Goal: Complete application form

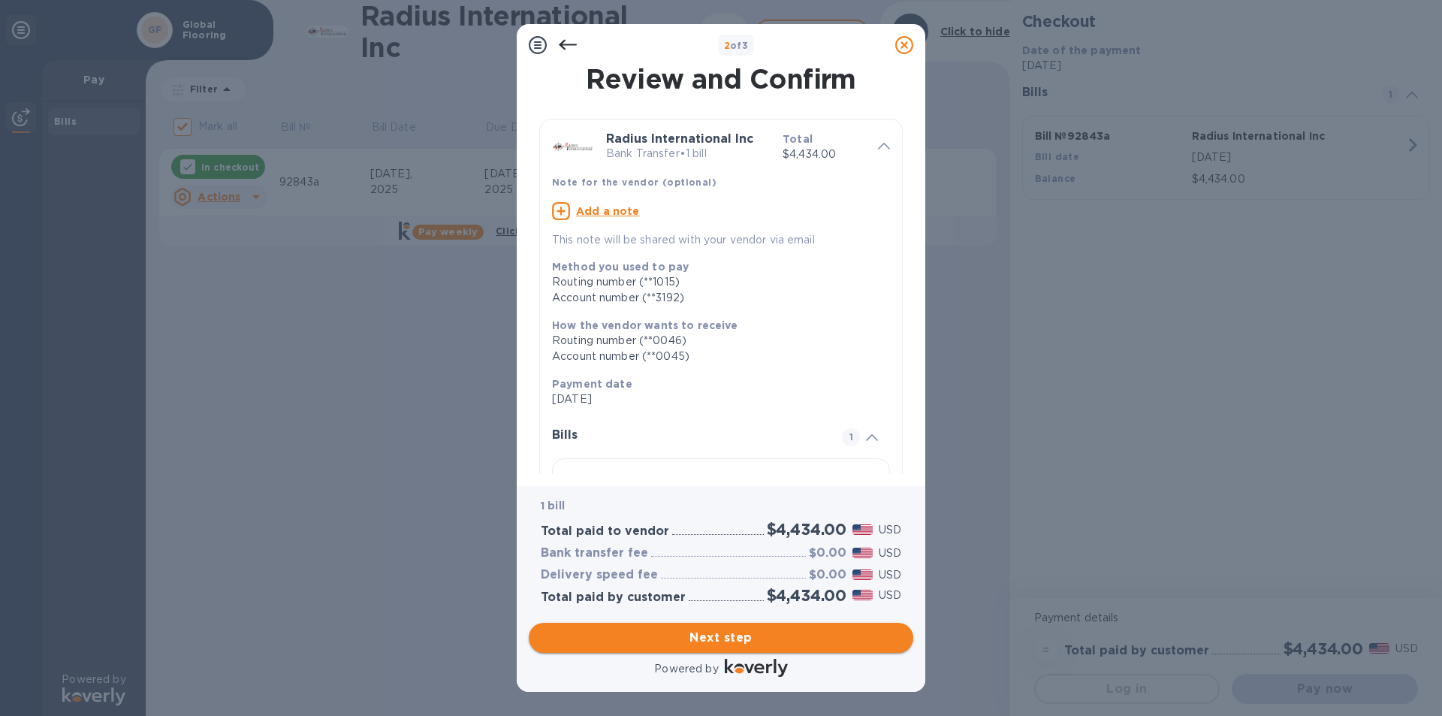
click at [713, 646] on button "Next step" at bounding box center [721, 637] width 384 height 30
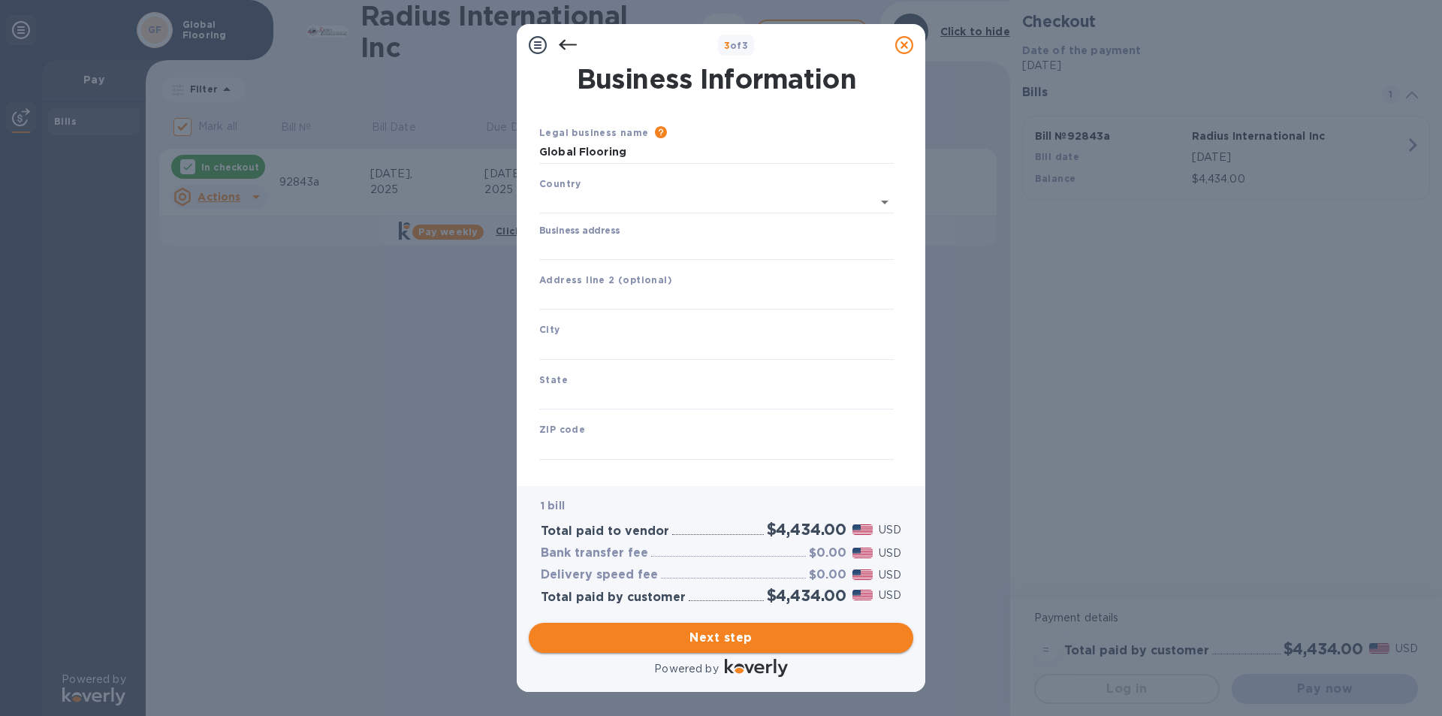
type input "[GEOGRAPHIC_DATA]"
click at [607, 249] on input "Business address" at bounding box center [716, 245] width 354 height 23
type input "[STREET_ADDRESS]"
click at [562, 353] on input "text" at bounding box center [716, 345] width 354 height 23
click at [571, 348] on input "text" at bounding box center [716, 345] width 354 height 23
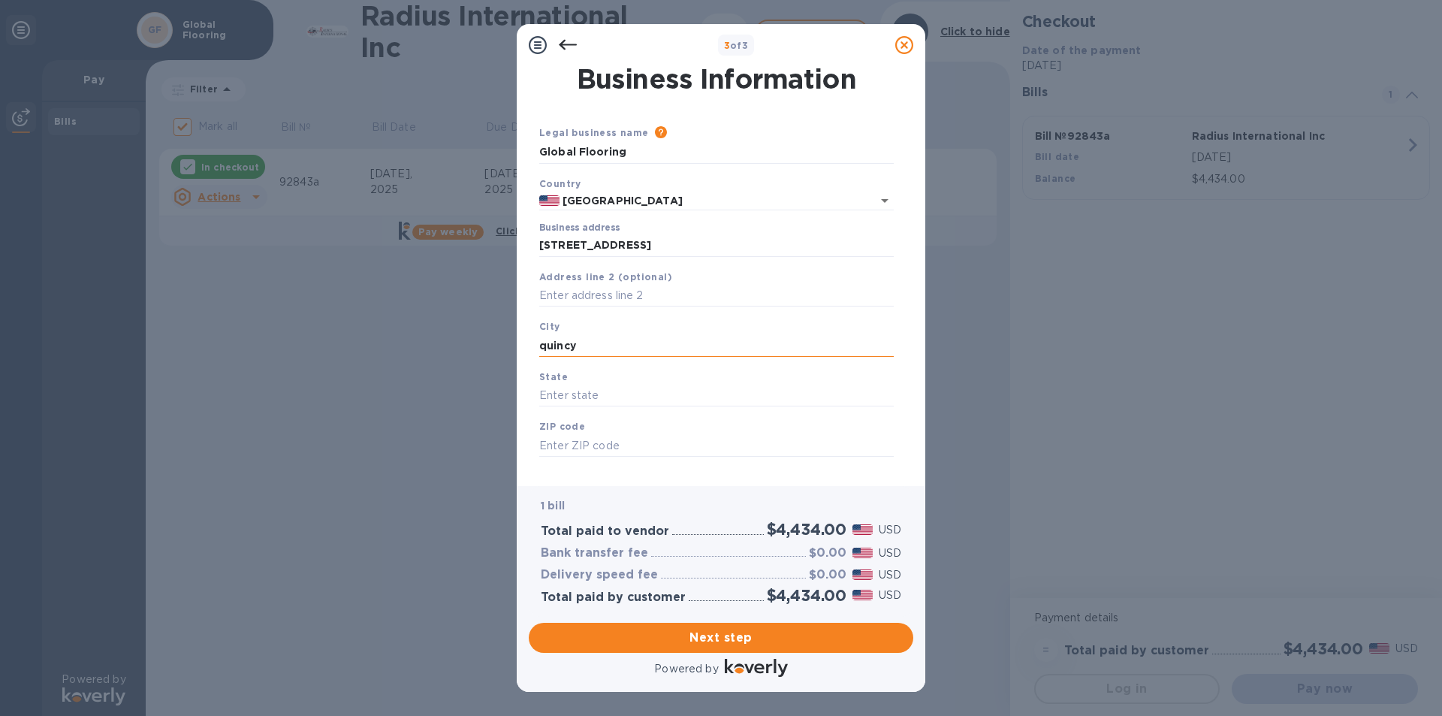
type input "quincy"
type input "ma"
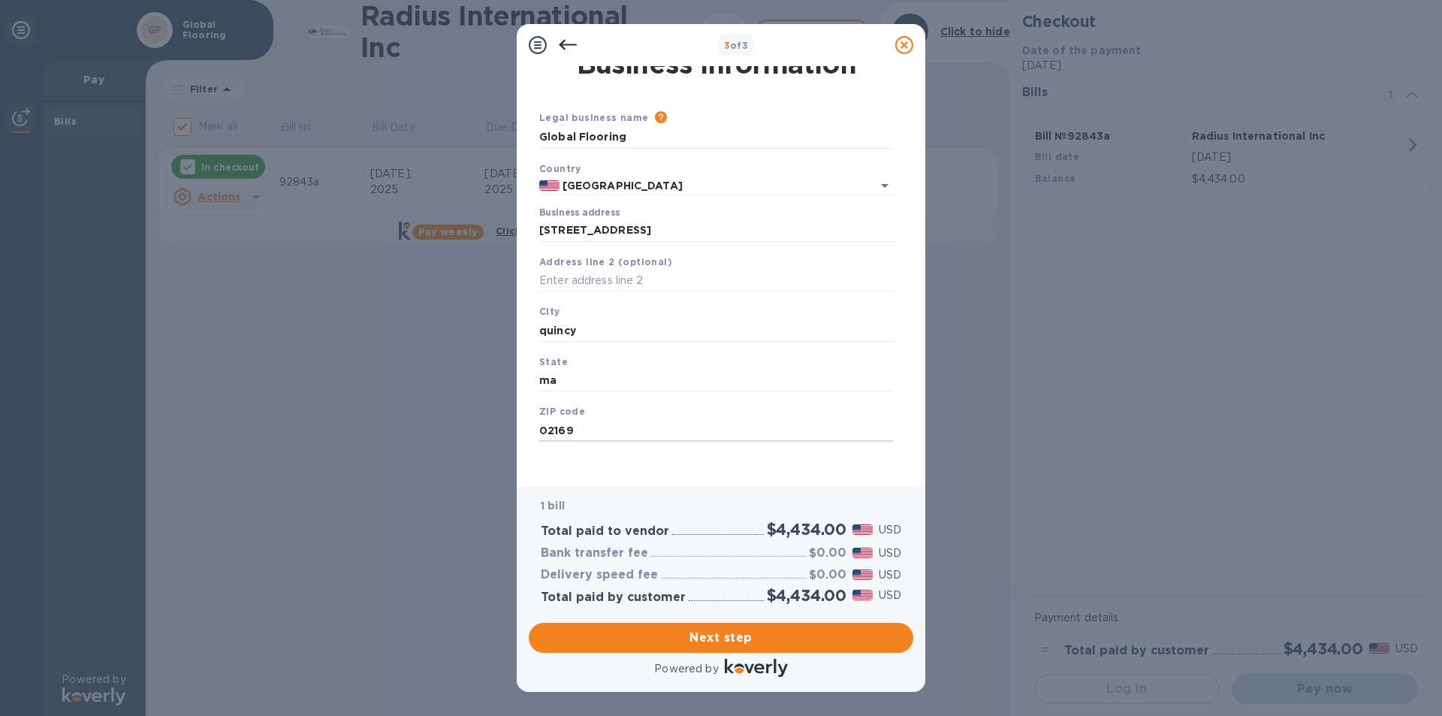
scroll to position [19, 0]
type input "02169"
click at [734, 636] on span "Next step" at bounding box center [721, 637] width 360 height 18
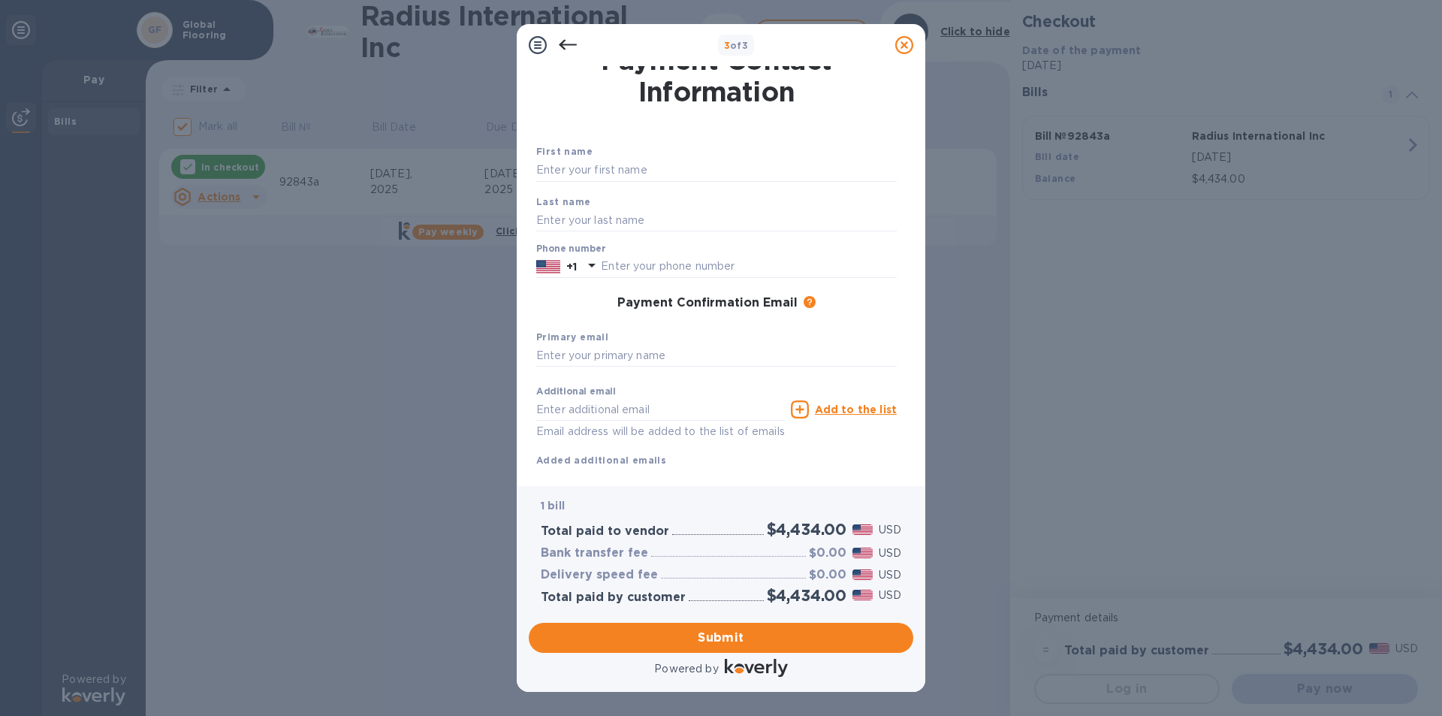
click at [622, 251] on div "Phone number +1" at bounding box center [716, 260] width 360 height 35
click at [616, 264] on input "text" at bounding box center [749, 266] width 296 height 23
type input "6177700090"
click at [722, 644] on span "Submit" at bounding box center [721, 637] width 360 height 18
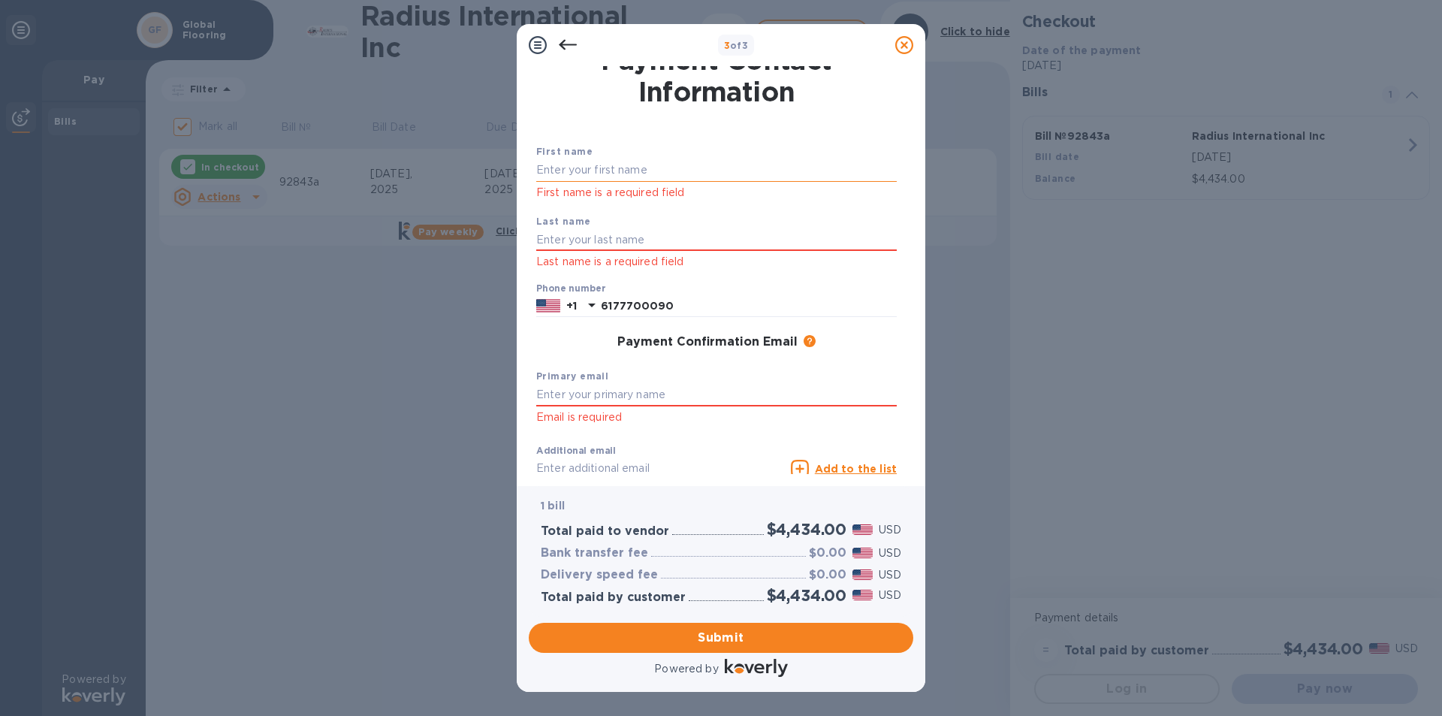
click at [571, 176] on input "text" at bounding box center [716, 170] width 360 height 23
type input "Yola"
type input "[PERSON_NAME]"
click at [595, 405] on input "text" at bounding box center [716, 395] width 360 height 23
type input "[EMAIL_ADDRESS][DOMAIN_NAME]"
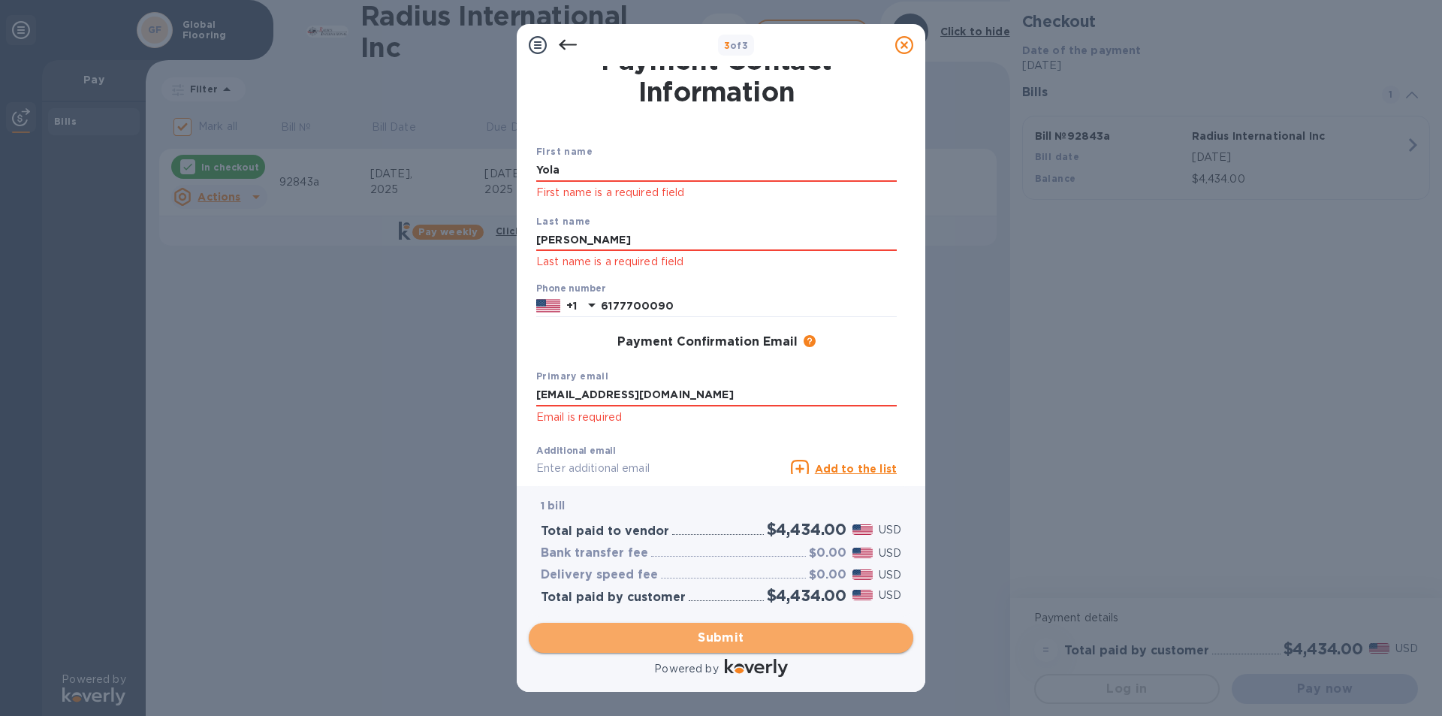
click at [732, 628] on span "Submit" at bounding box center [721, 637] width 360 height 18
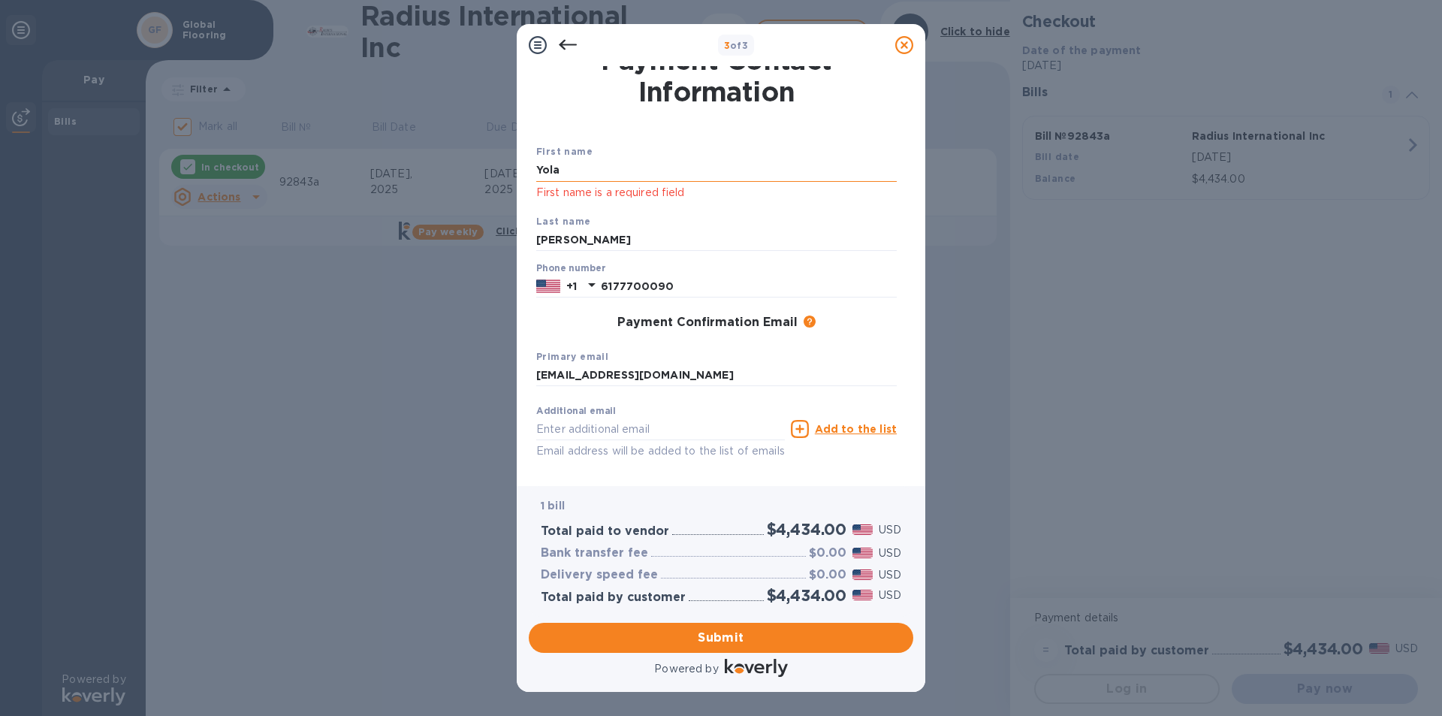
click at [590, 169] on input "Yola" at bounding box center [716, 170] width 360 height 23
type input "Yola"
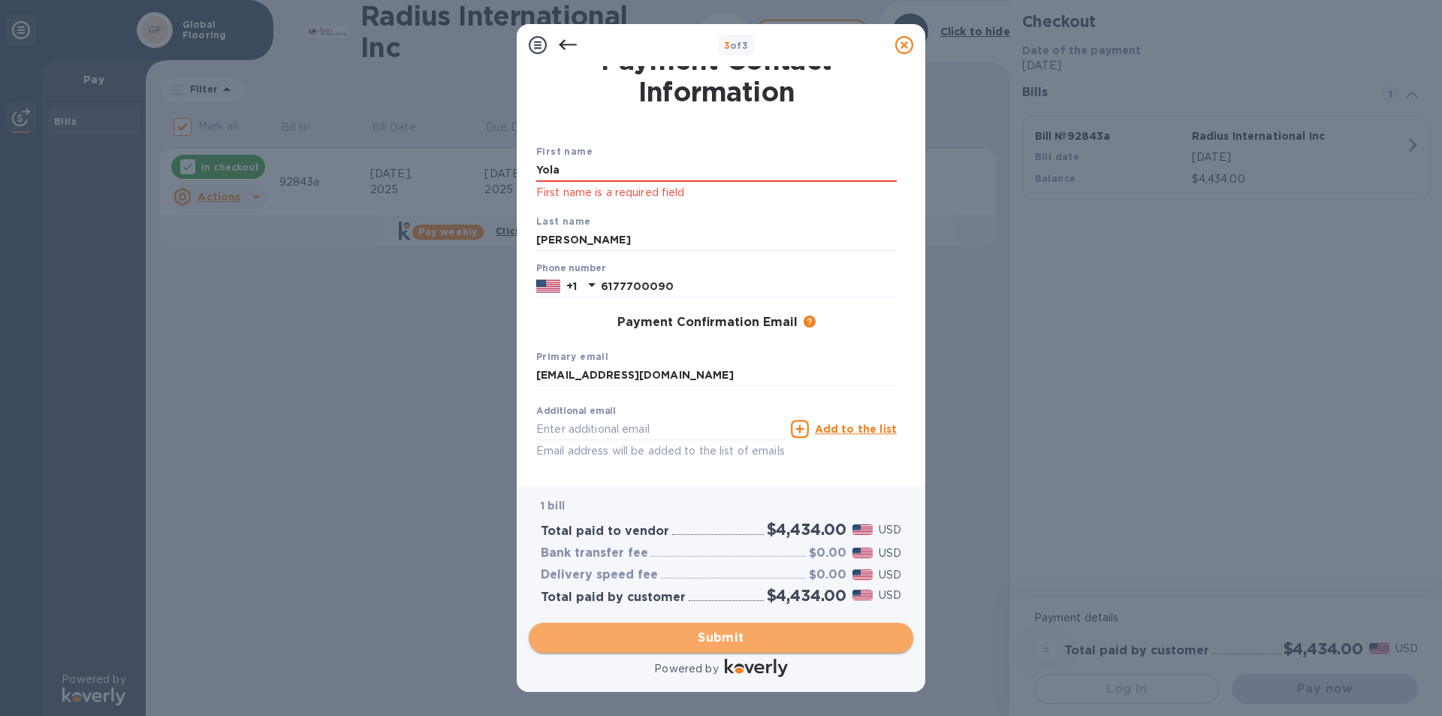
click at [731, 648] on button "Submit" at bounding box center [721, 637] width 384 height 30
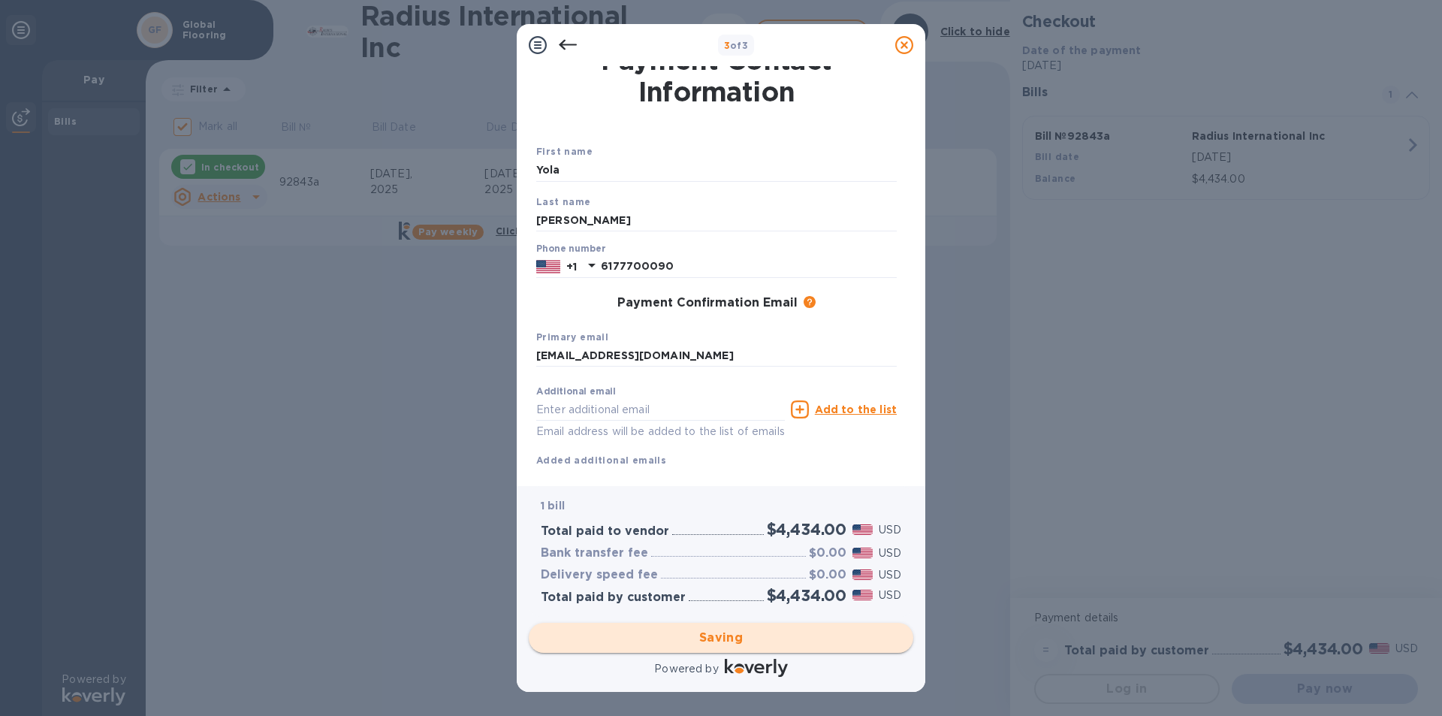
click at [731, 647] on div "Saving" at bounding box center [721, 637] width 396 height 42
checkbox input "false"
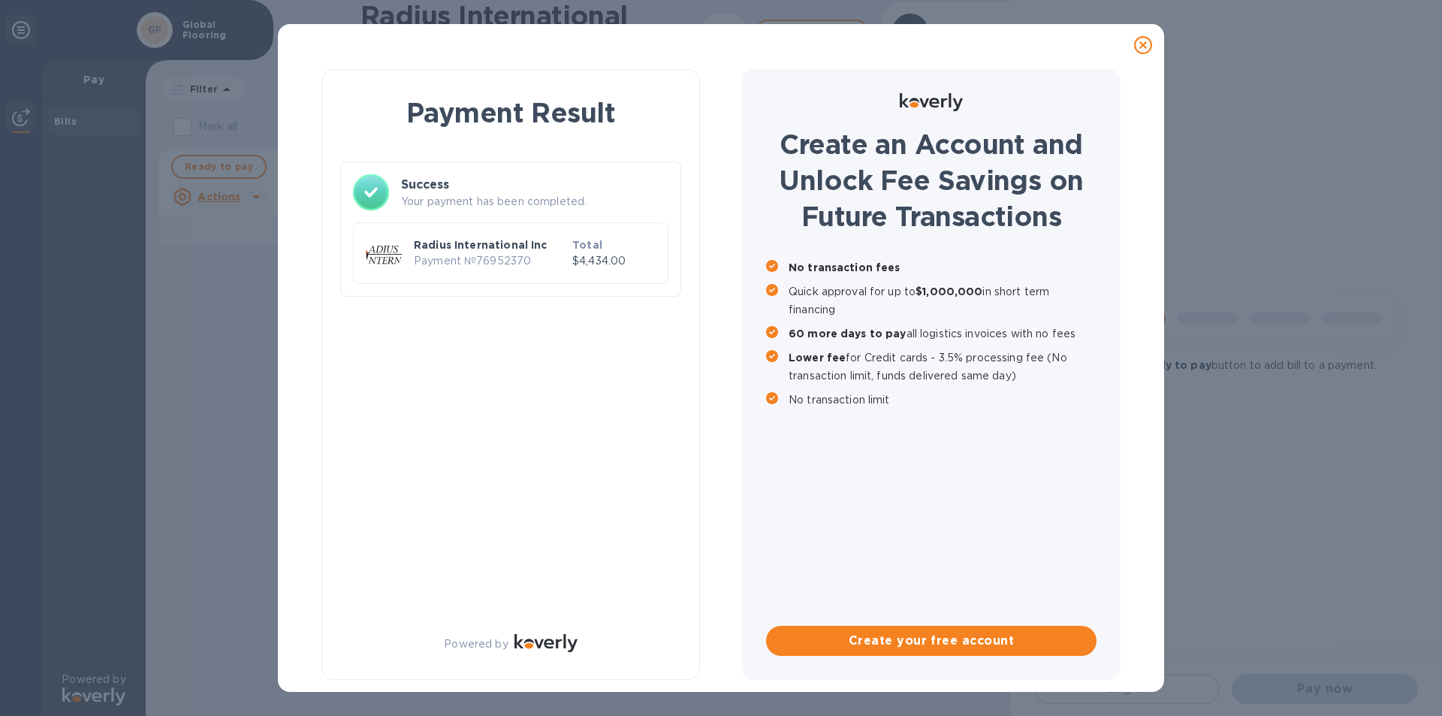
scroll to position [0, 0]
